Goal: Check status: Check status

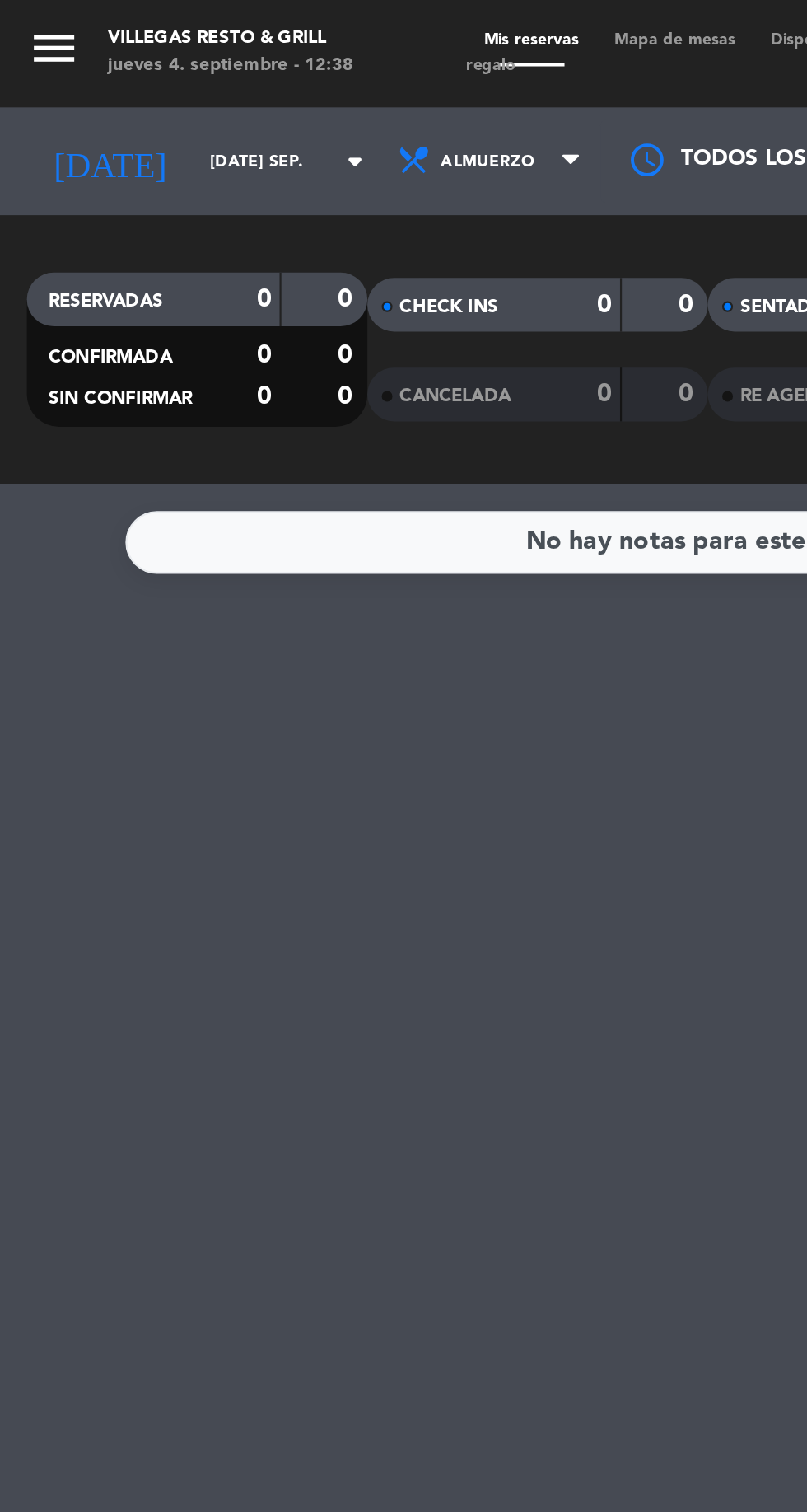
click at [88, 71] on input "[DATE] sep." at bounding box center [140, 74] width 104 height 26
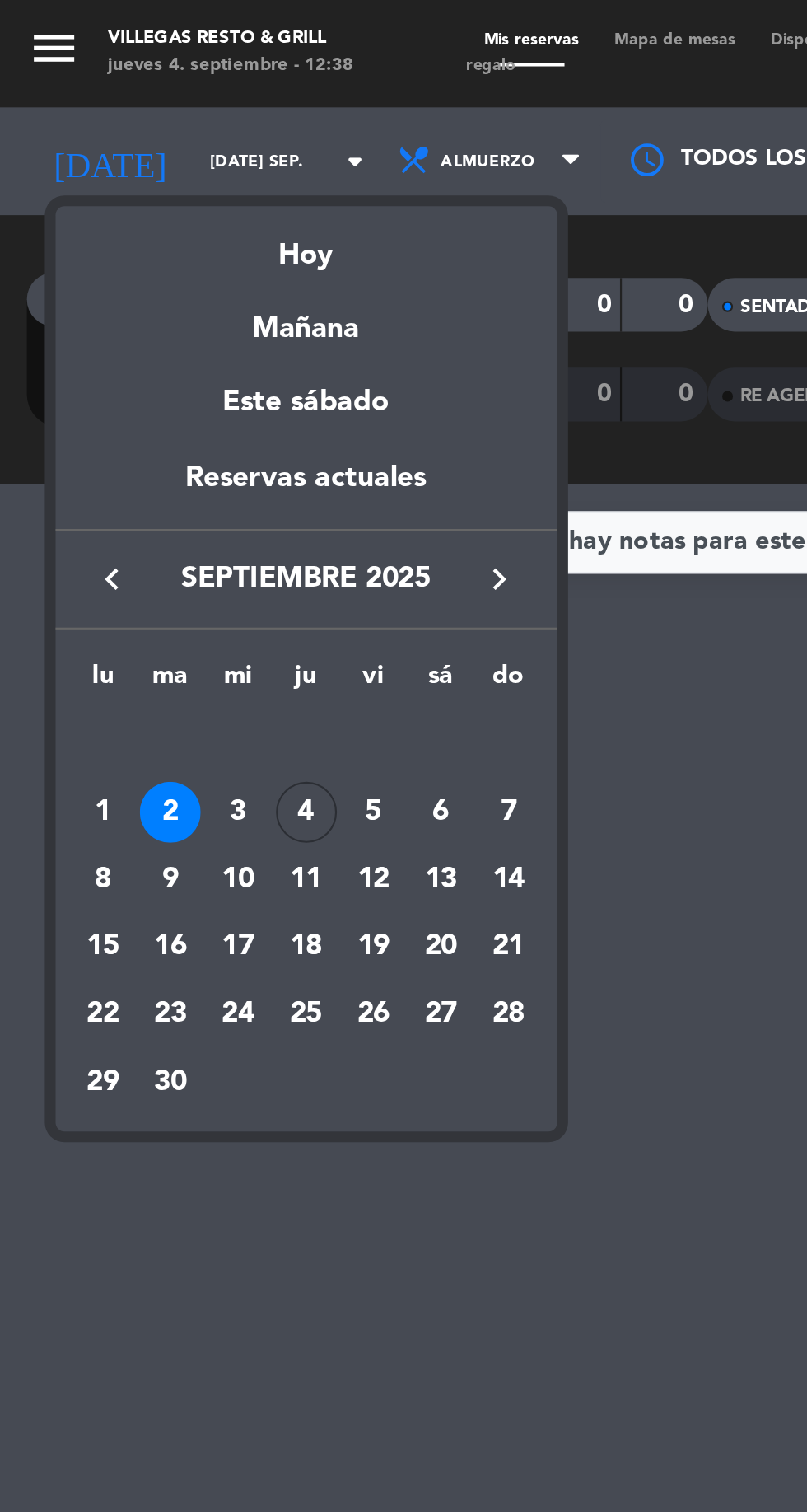
click at [132, 119] on div "Hoy" at bounding box center [140, 112] width 230 height 34
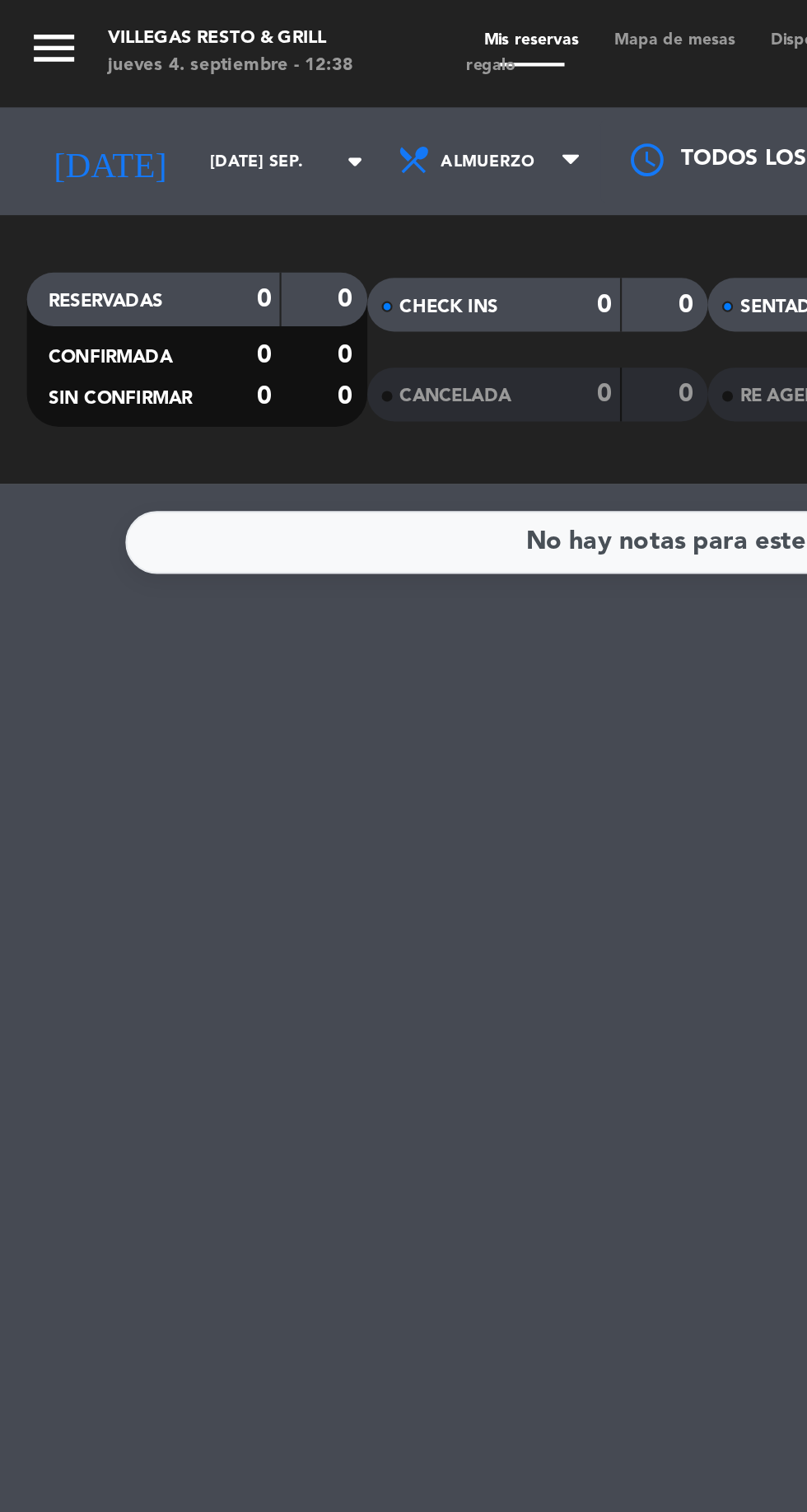
type input "[DEMOGRAPHIC_DATA] [DATE]"
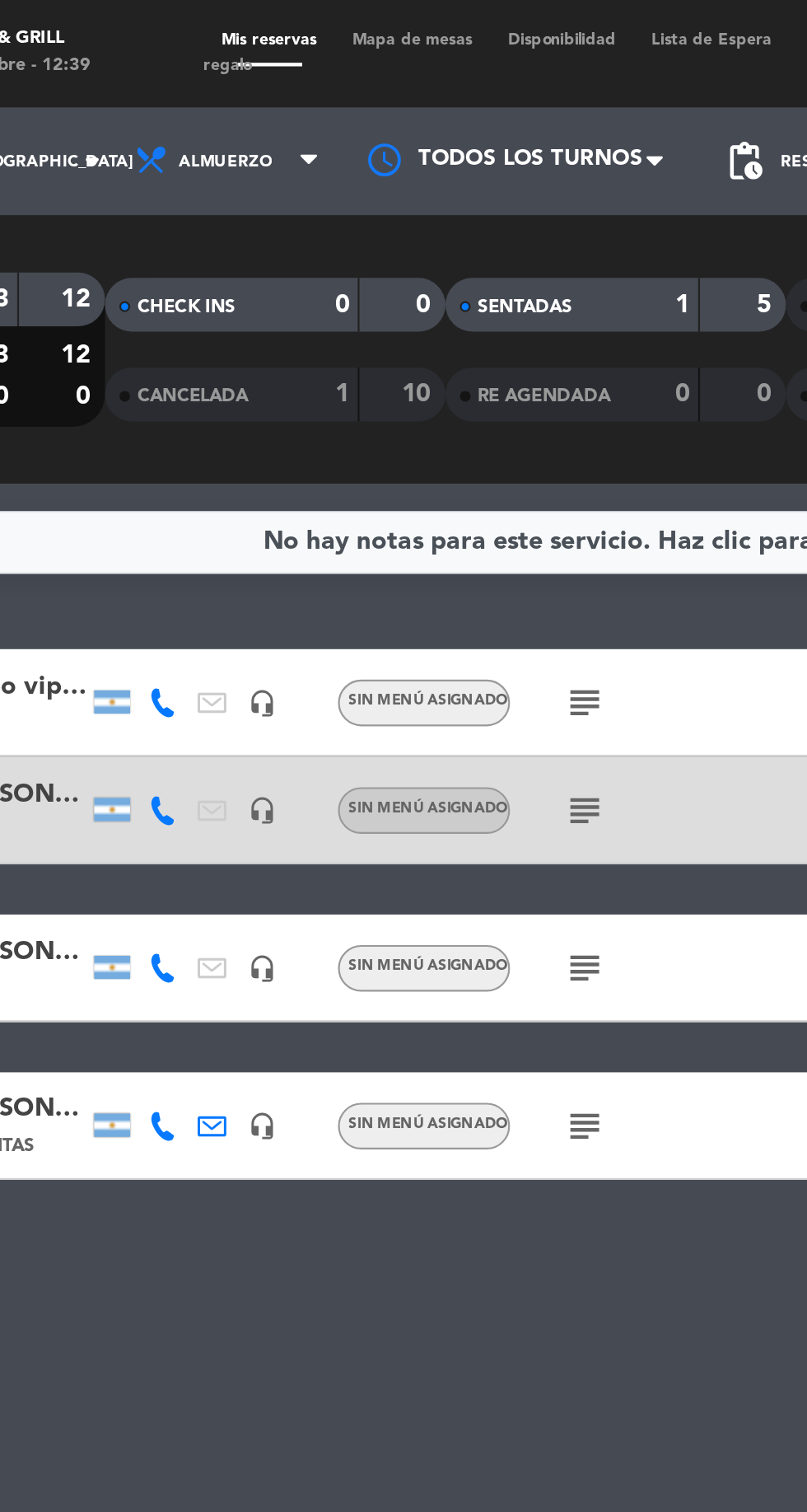
click at [394, 321] on icon "subject" at bounding box center [389, 322] width 20 height 20
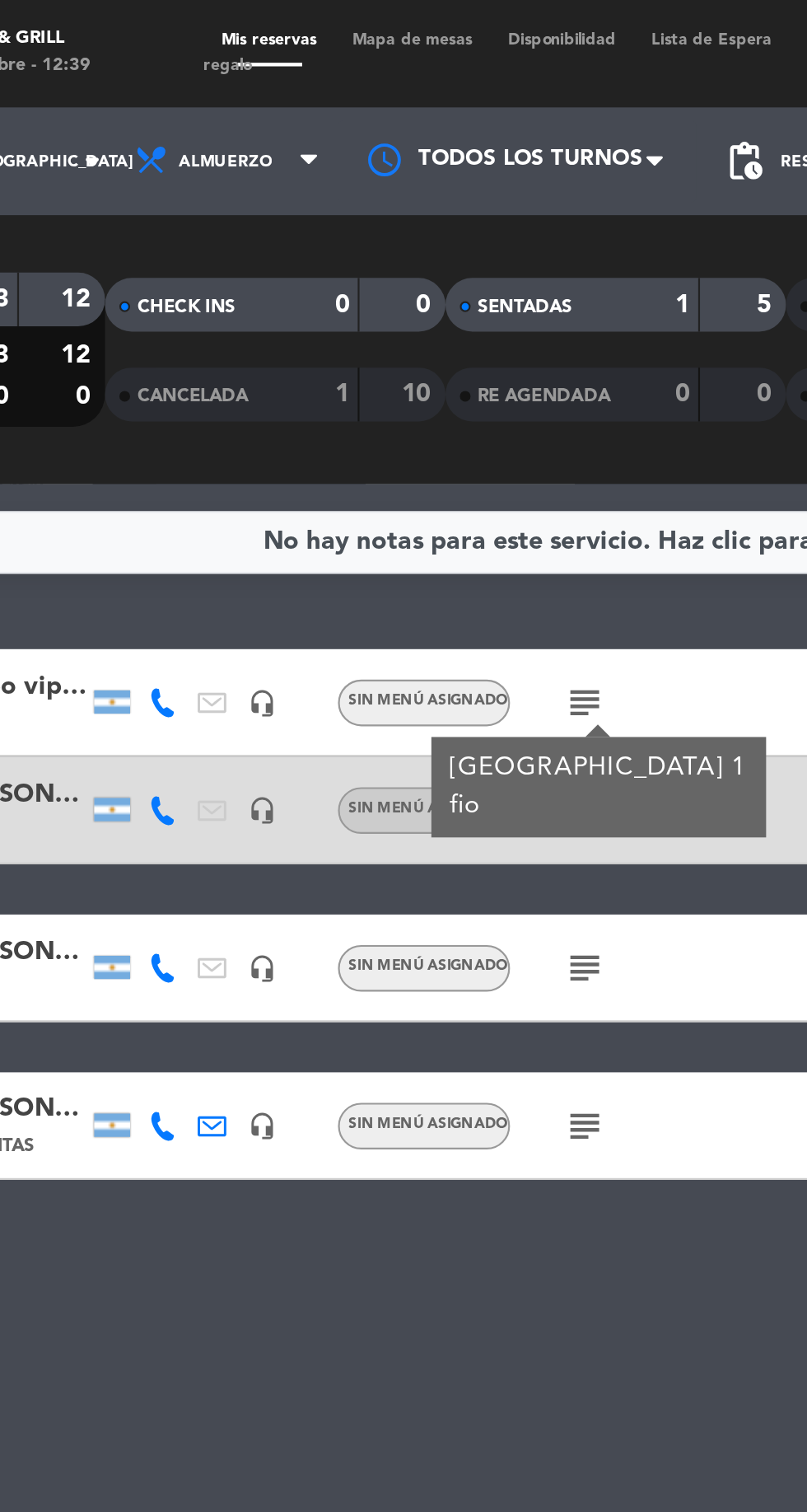
click at [391, 313] on icon "subject" at bounding box center [389, 322] width 20 height 20
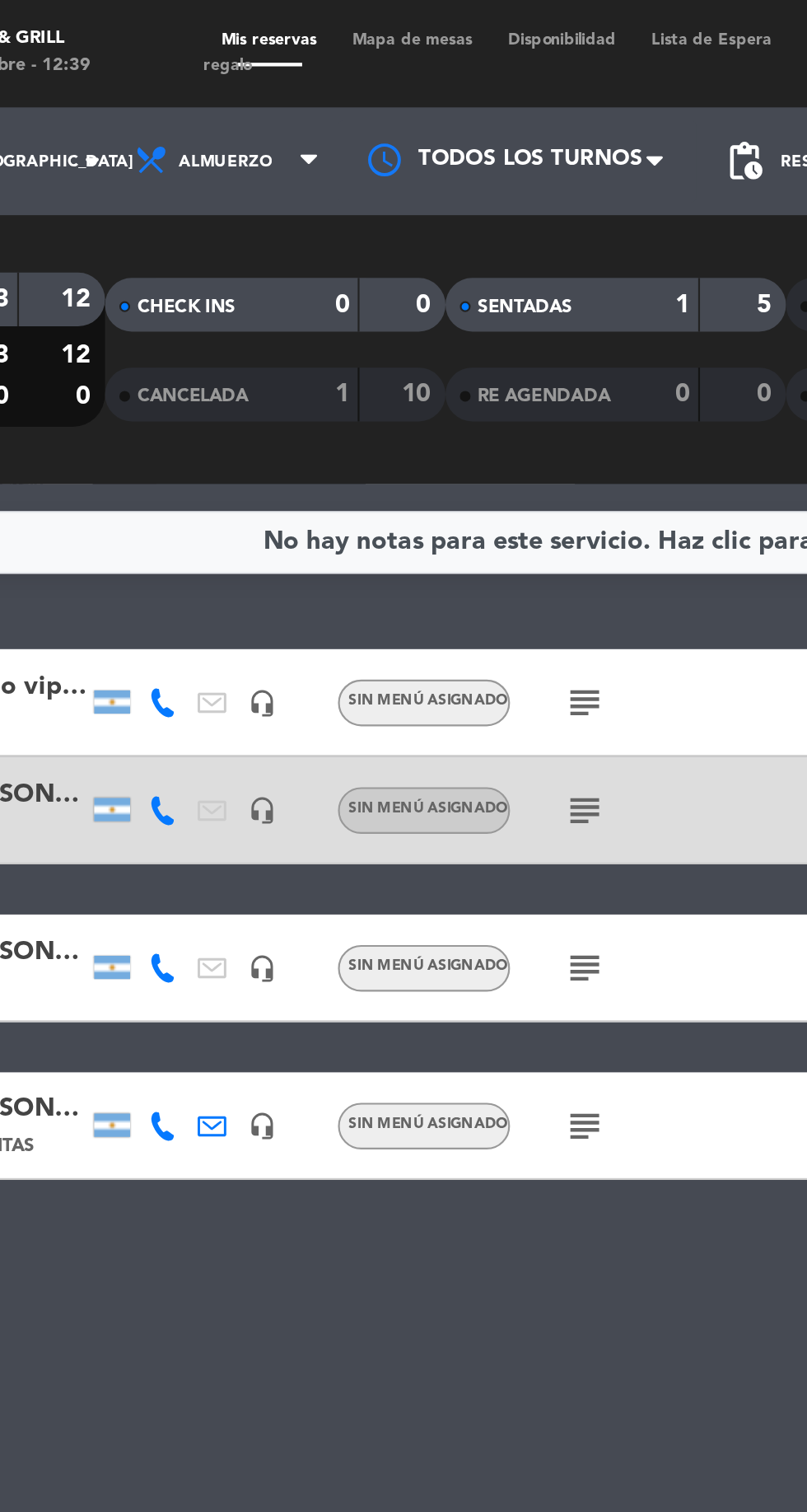
click at [412, 363] on div "subject" at bounding box center [424, 371] width 138 height 48
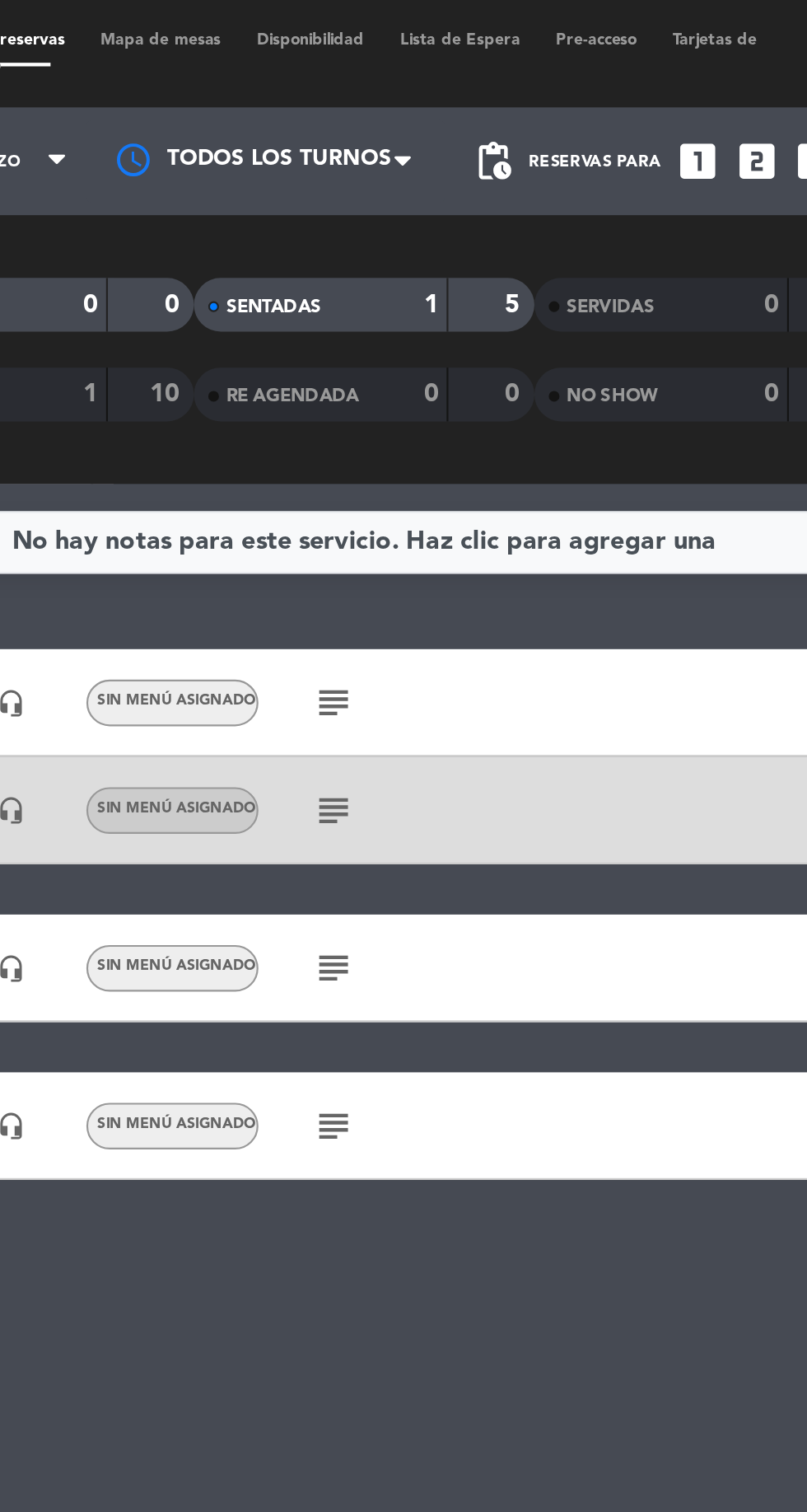
click at [389, 352] on div "subject" at bounding box center [424, 371] width 138 height 48
click at [392, 366] on icon "subject" at bounding box center [389, 372] width 20 height 20
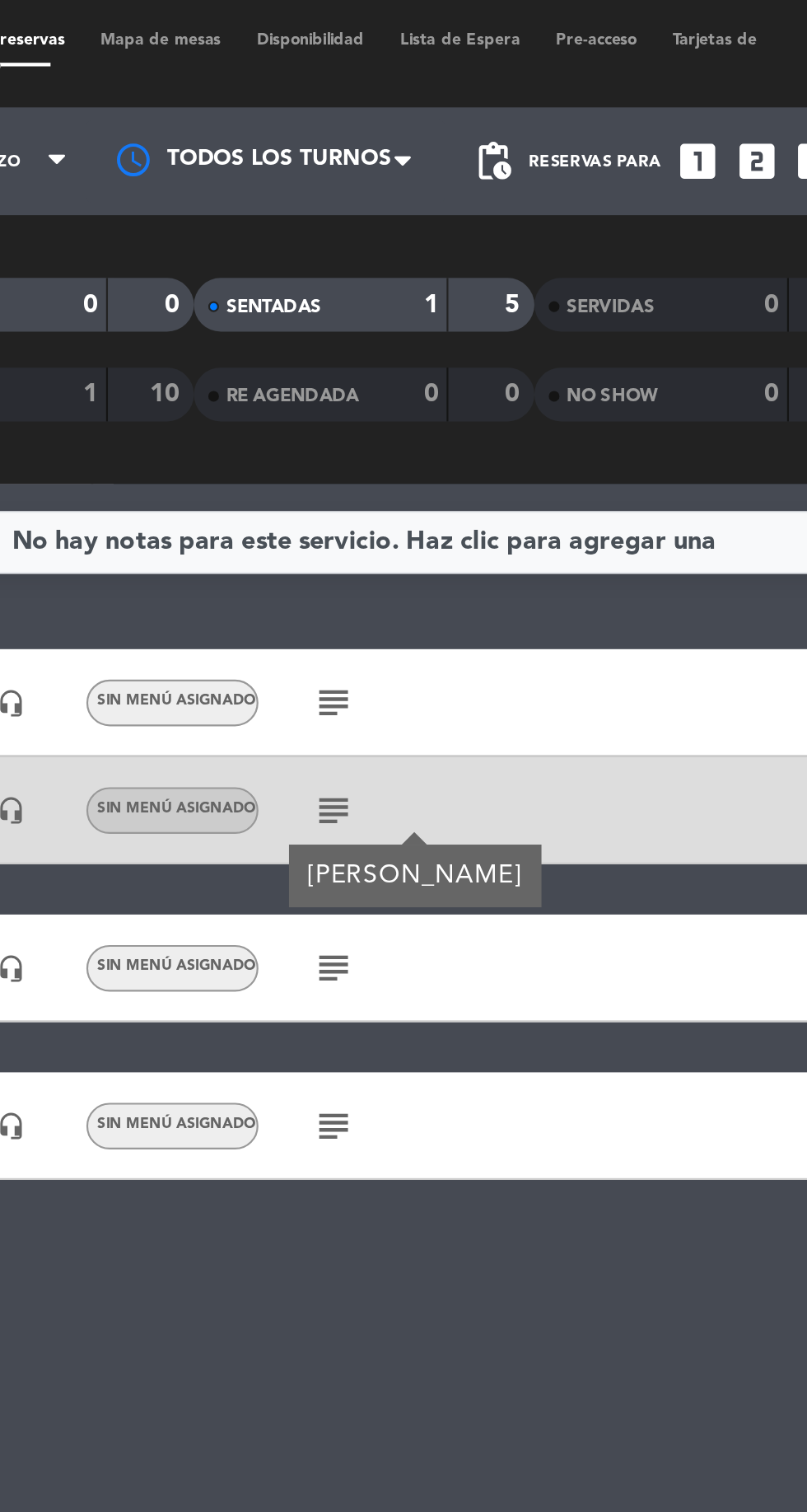
click at [388, 364] on icon "subject" at bounding box center [389, 372] width 20 height 20
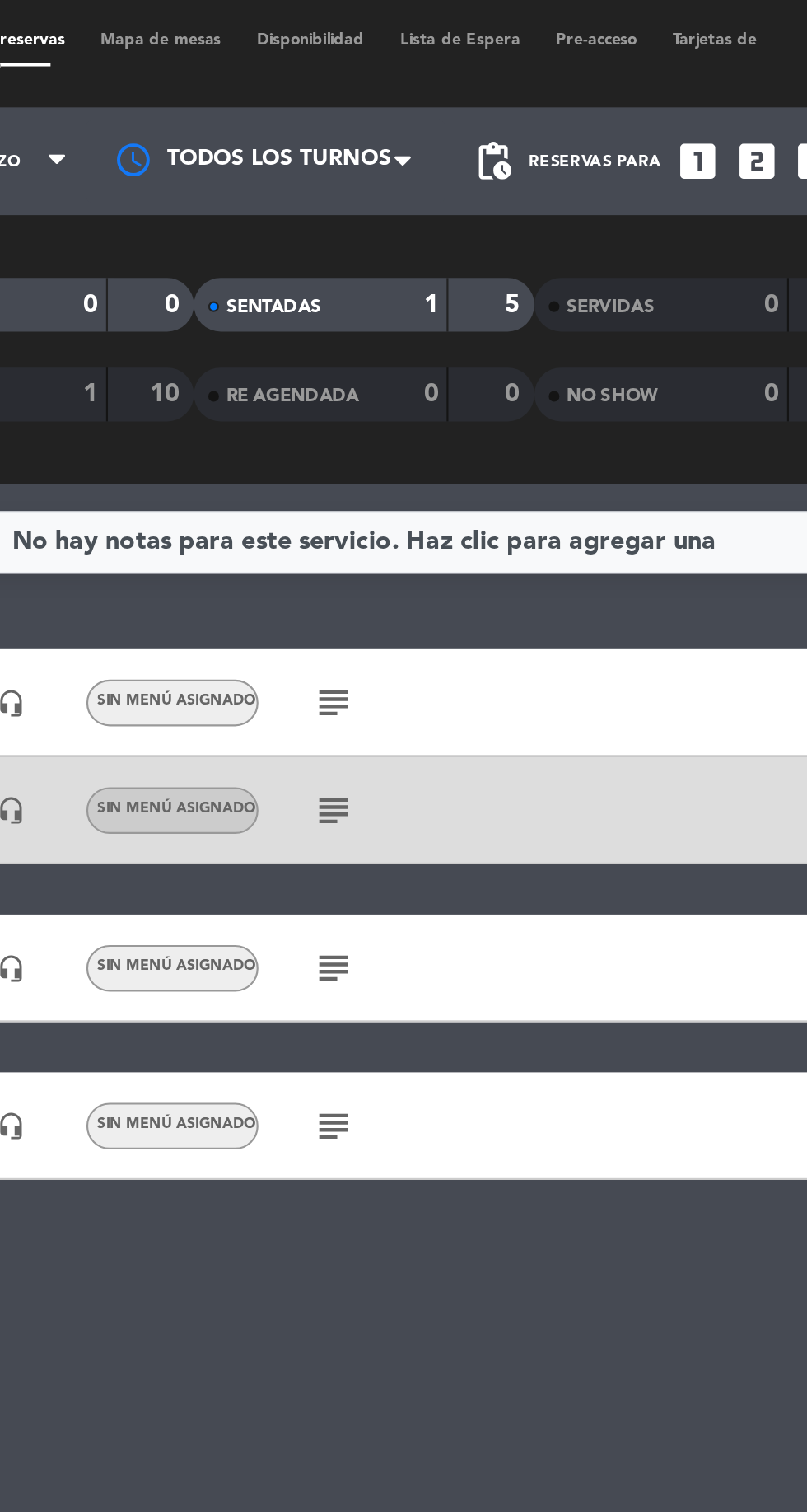
click at [386, 441] on icon "subject" at bounding box center [389, 444] width 20 height 20
click at [384, 508] on icon "subject" at bounding box center [389, 517] width 20 height 20
